Goal: Navigation & Orientation: Find specific page/section

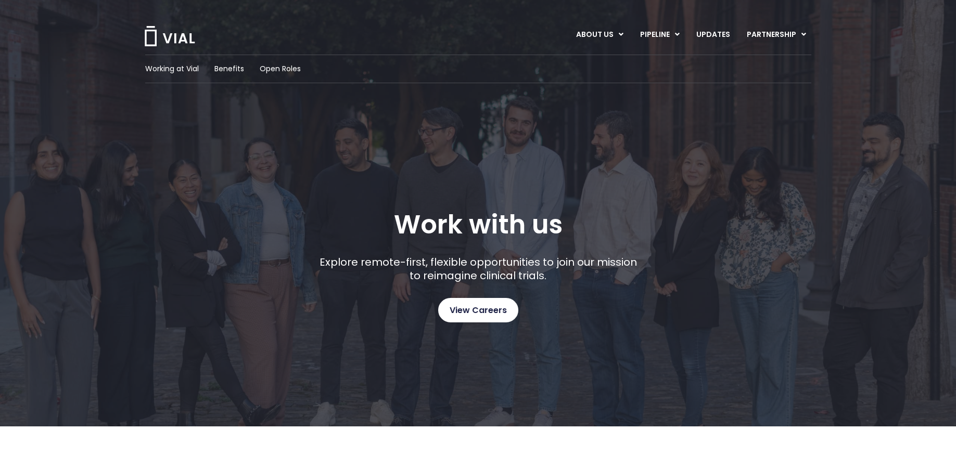
click at [467, 313] on span "View Careers" at bounding box center [478, 311] width 57 height 14
click at [159, 67] on span "Working at Vial" at bounding box center [172, 68] width 54 height 11
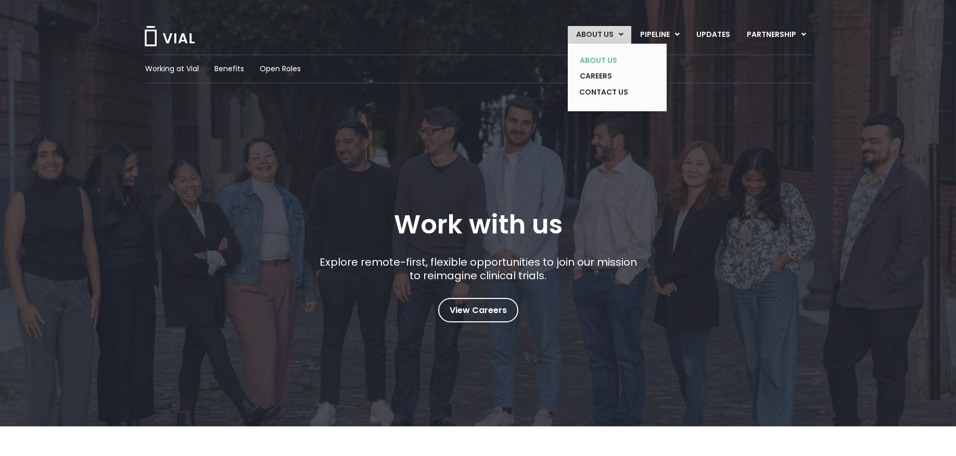
click at [594, 60] on link "ABOUT US" at bounding box center [609, 61] width 76 height 16
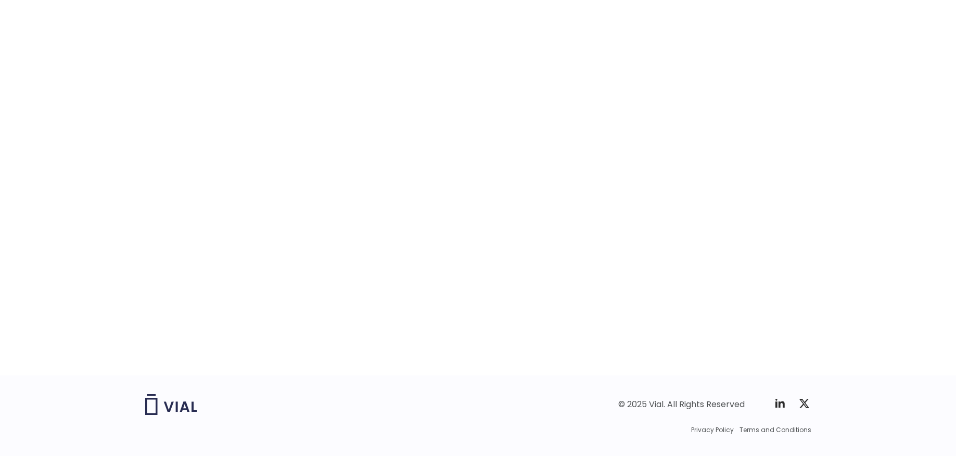
scroll to position [1583, 0]
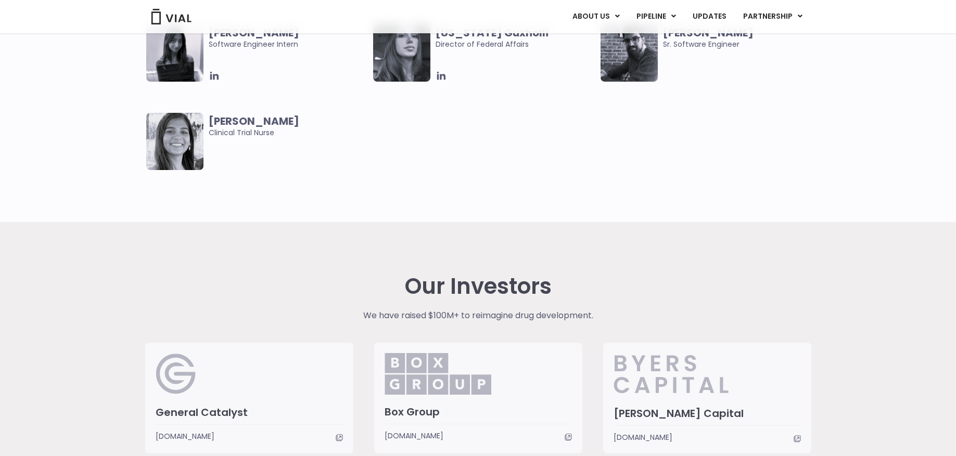
scroll to position [2243, 0]
